Goal: Find specific page/section: Find specific page/section

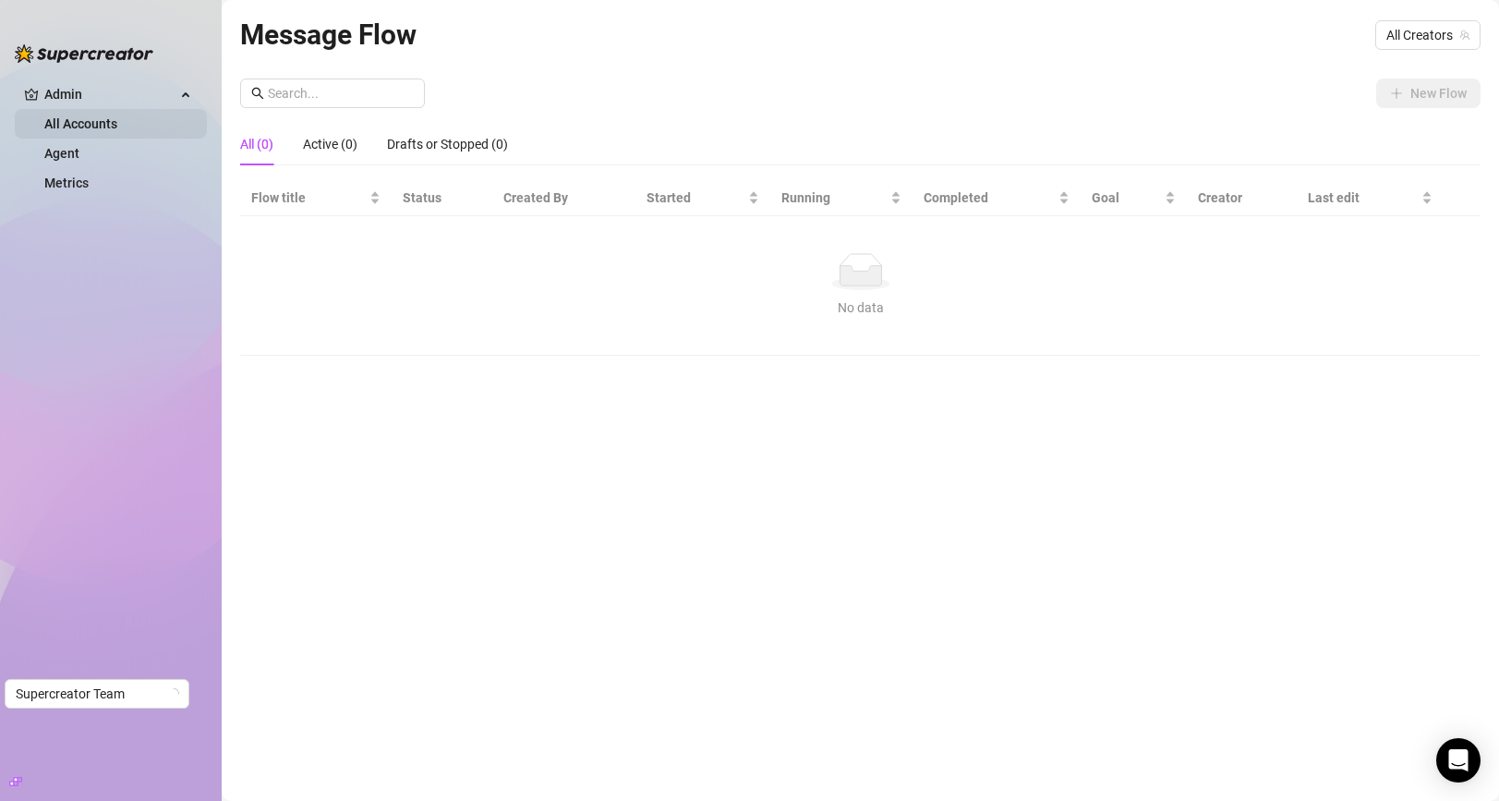
click at [90, 130] on link "All Accounts" at bounding box center [80, 123] width 73 height 15
